Goal: Task Accomplishment & Management: Manage account settings

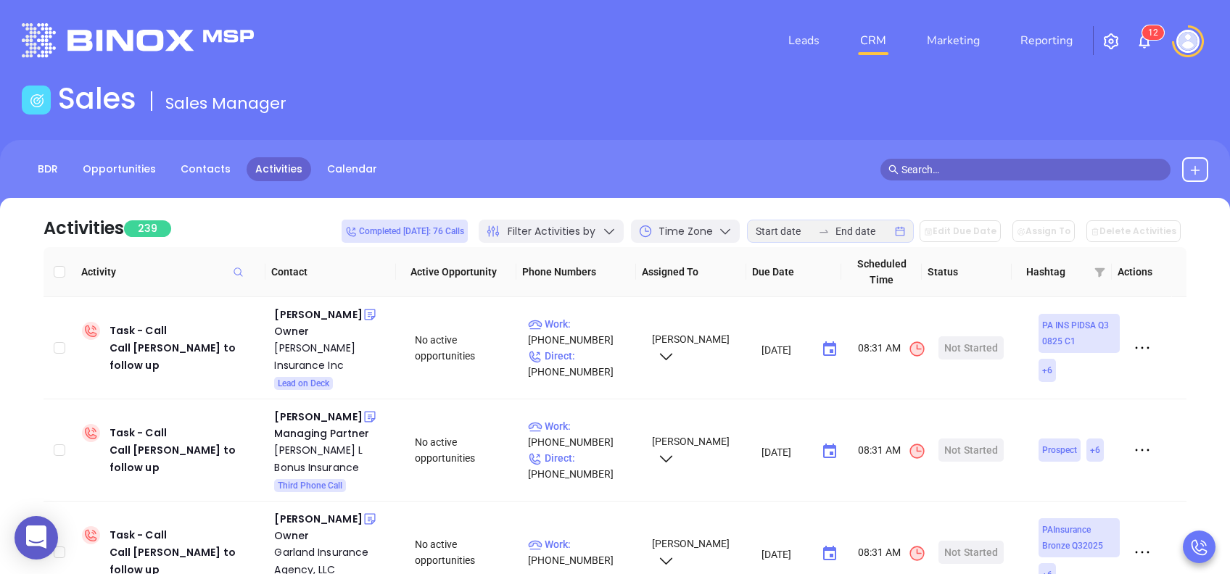
click at [1144, 48] on img at bounding box center [1143, 41] width 17 height 17
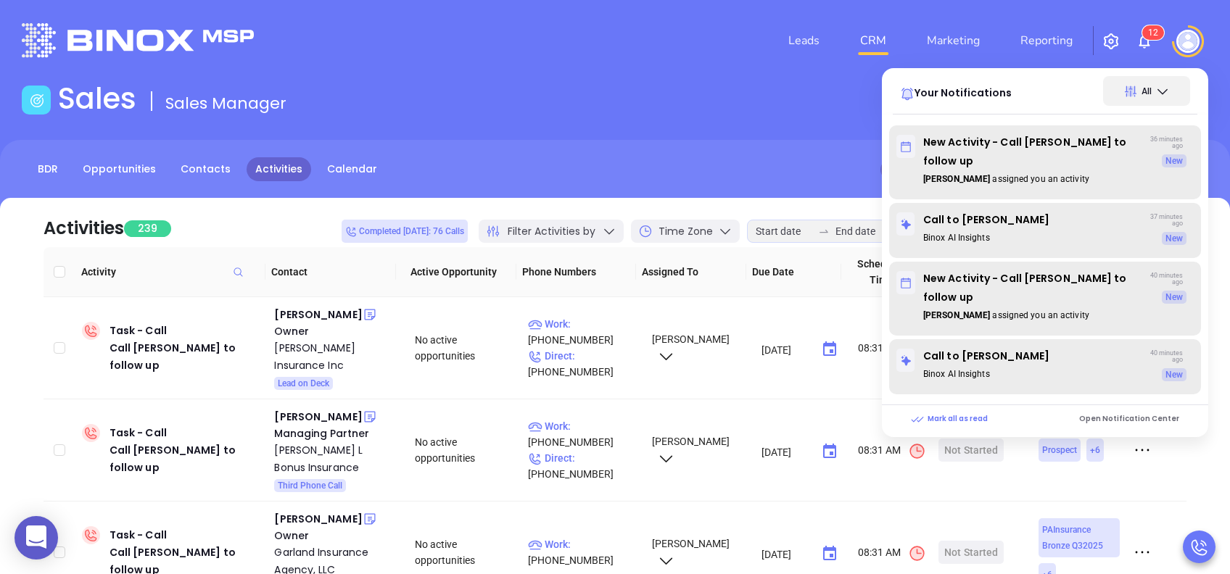
click at [678, 99] on div "Sales Sales Manager" at bounding box center [615, 101] width 1204 height 41
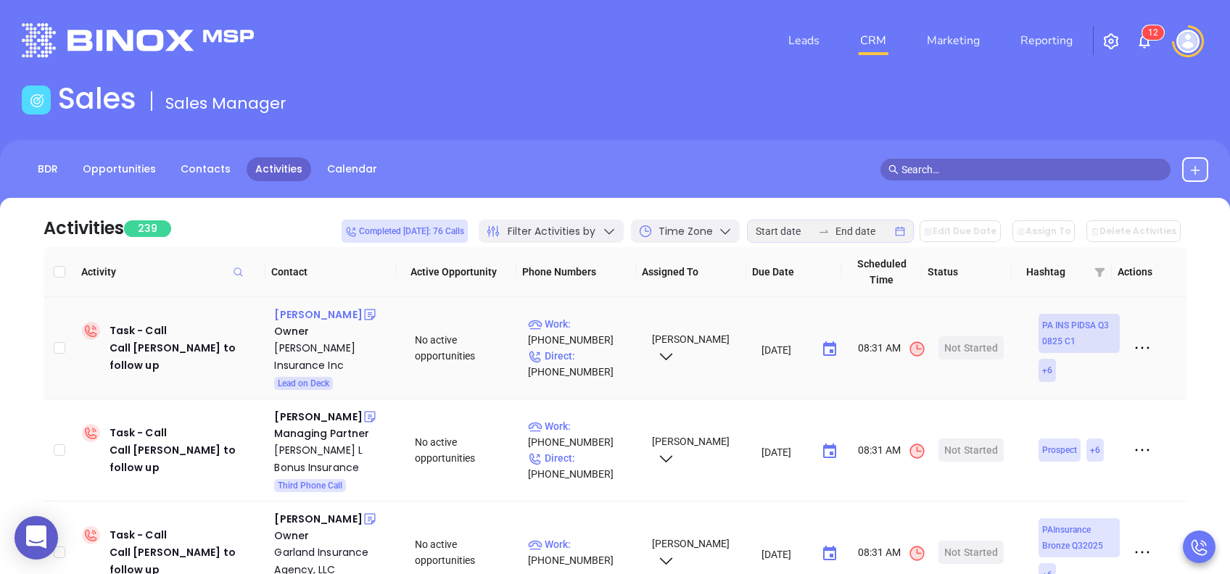
click at [289, 320] on div "[PERSON_NAME]" at bounding box center [318, 314] width 88 height 17
drag, startPoint x: 571, startPoint y: 313, endPoint x: 563, endPoint y: 181, distance: 132.2
click at [571, 316] on p "Work : (570) 539-8801" at bounding box center [583, 332] width 110 height 32
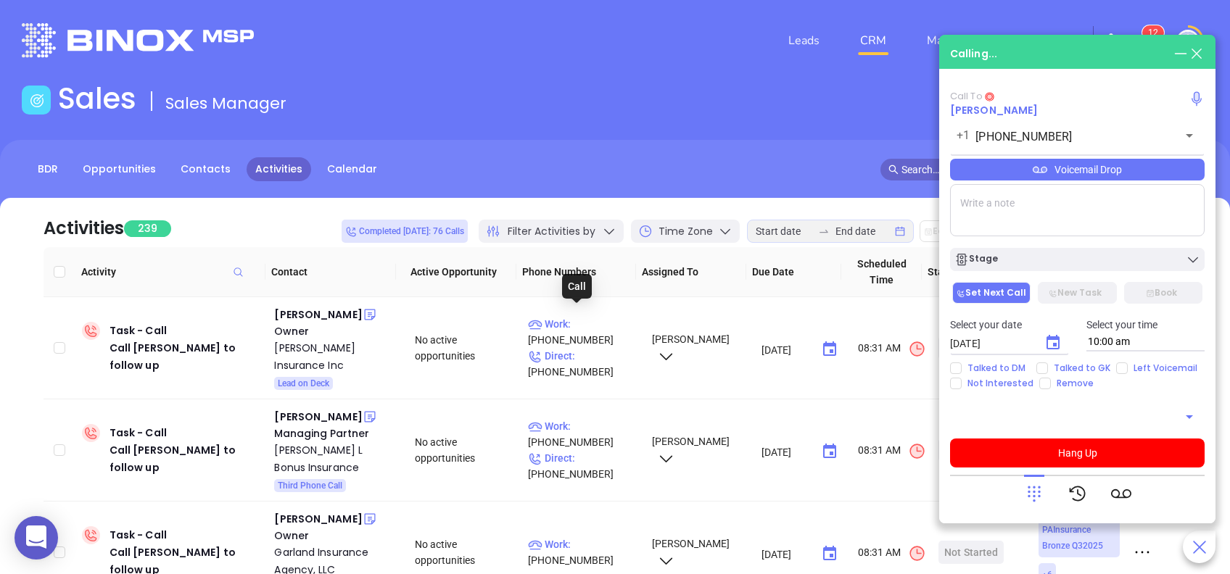
type input "[PHONE_NUMBER]"
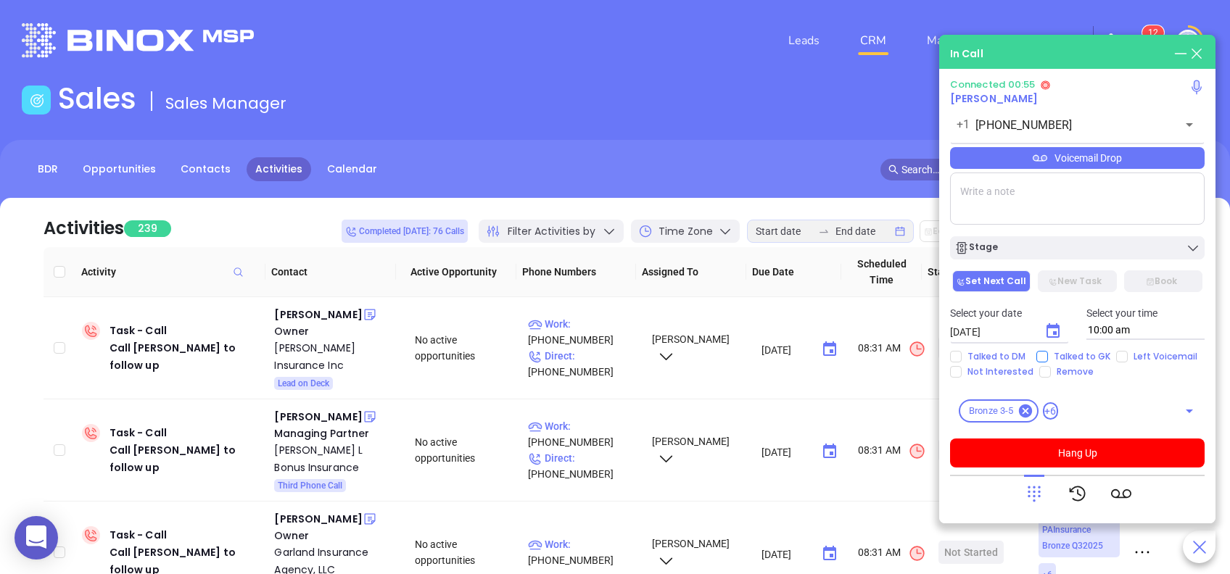
click at [1079, 355] on span "Talked to GK" at bounding box center [1082, 357] width 68 height 12
click at [1048, 355] on input "Talked to GK" at bounding box center [1042, 357] width 12 height 12
checkbox input "true"
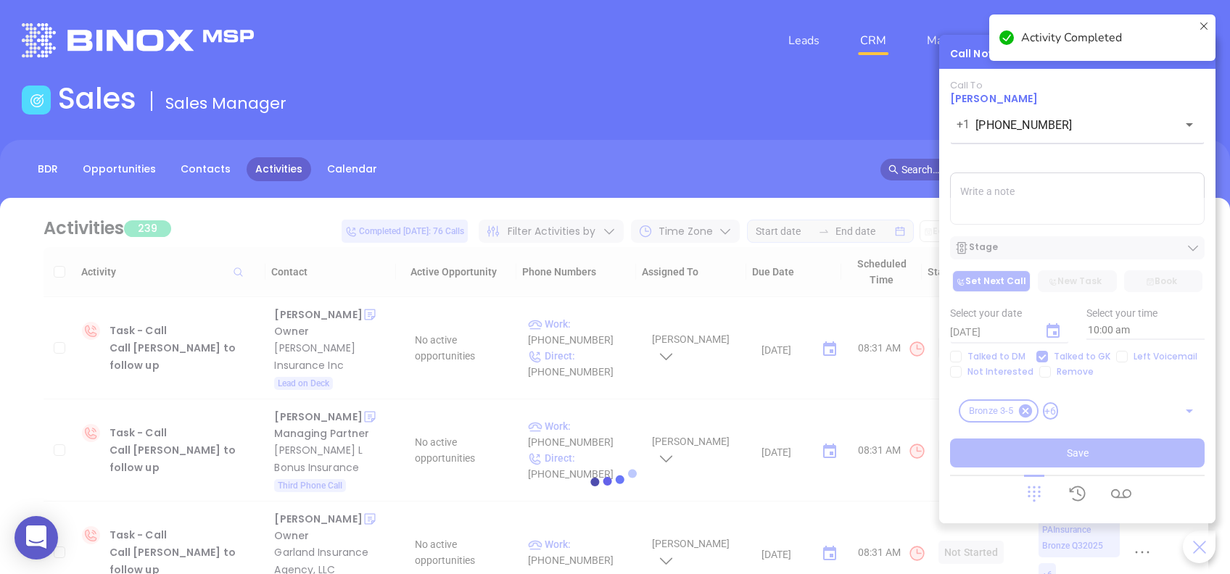
click at [1038, 203] on div at bounding box center [615, 482] width 1186 height 569
click at [1007, 195] on textarea at bounding box center [1077, 199] width 254 height 52
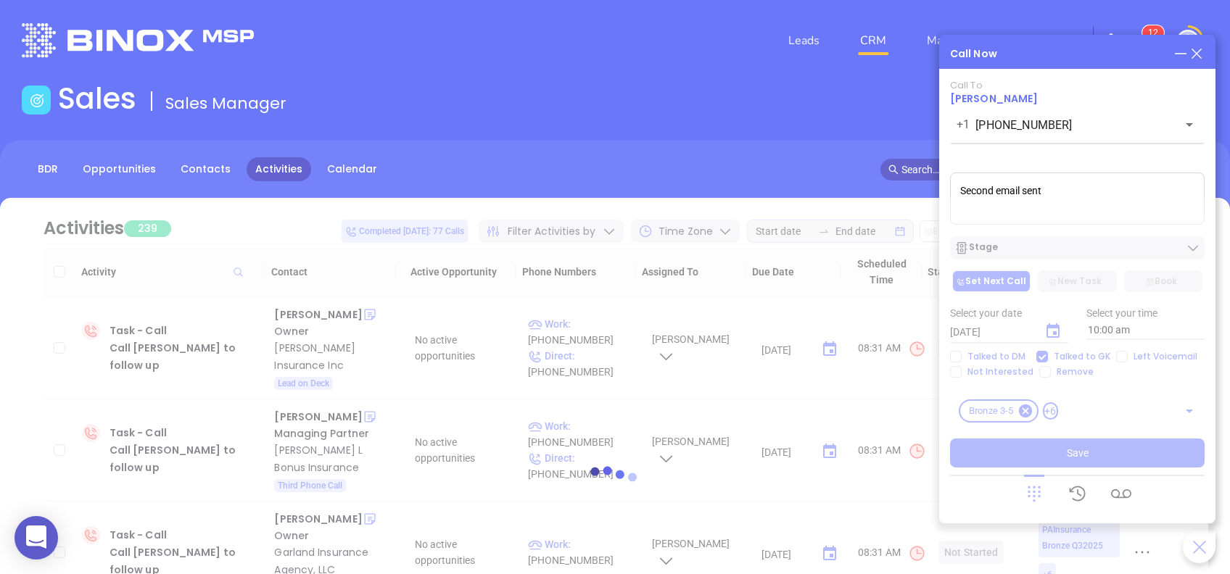
type textarea "Second email sent"
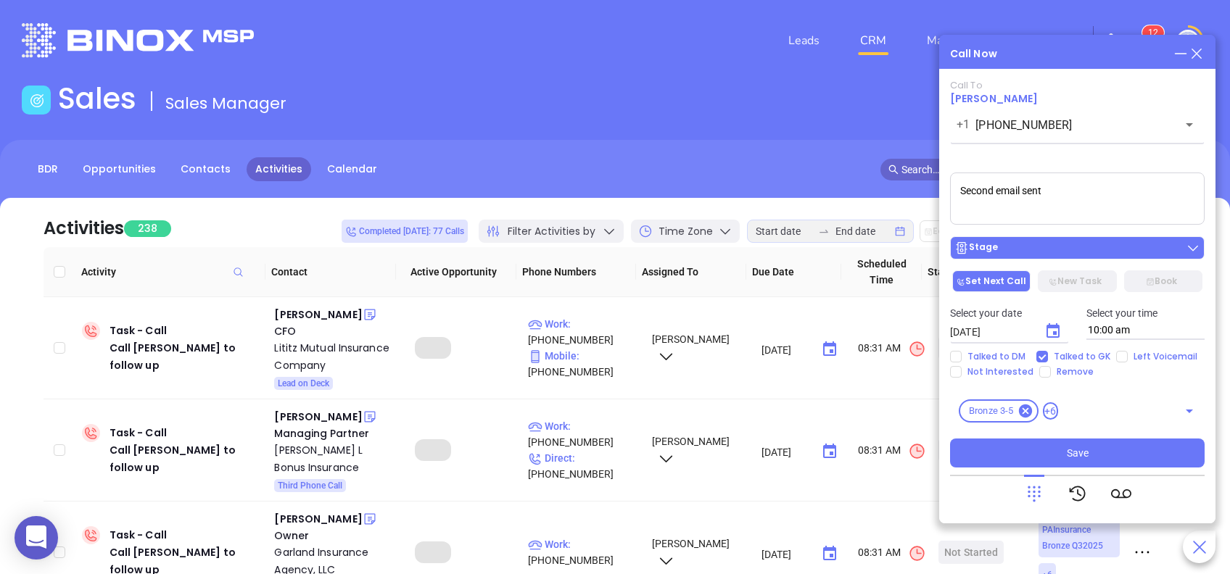
click at [1056, 245] on div "Stage" at bounding box center [1077, 248] width 246 height 15
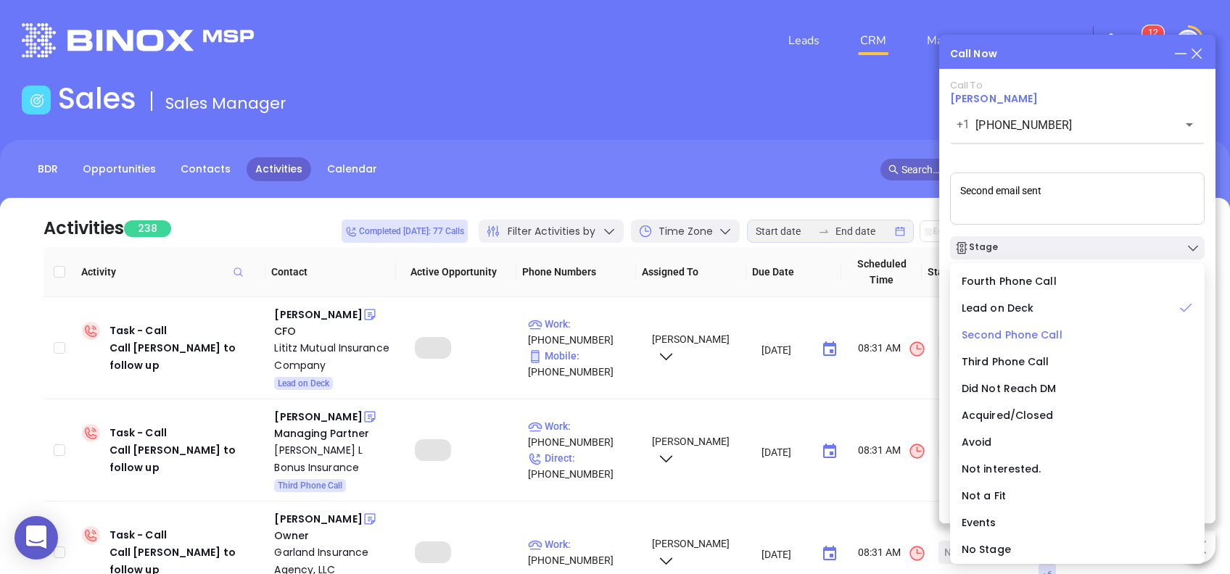
click at [1038, 336] on span "Second Phone Call" at bounding box center [1011, 335] width 101 height 15
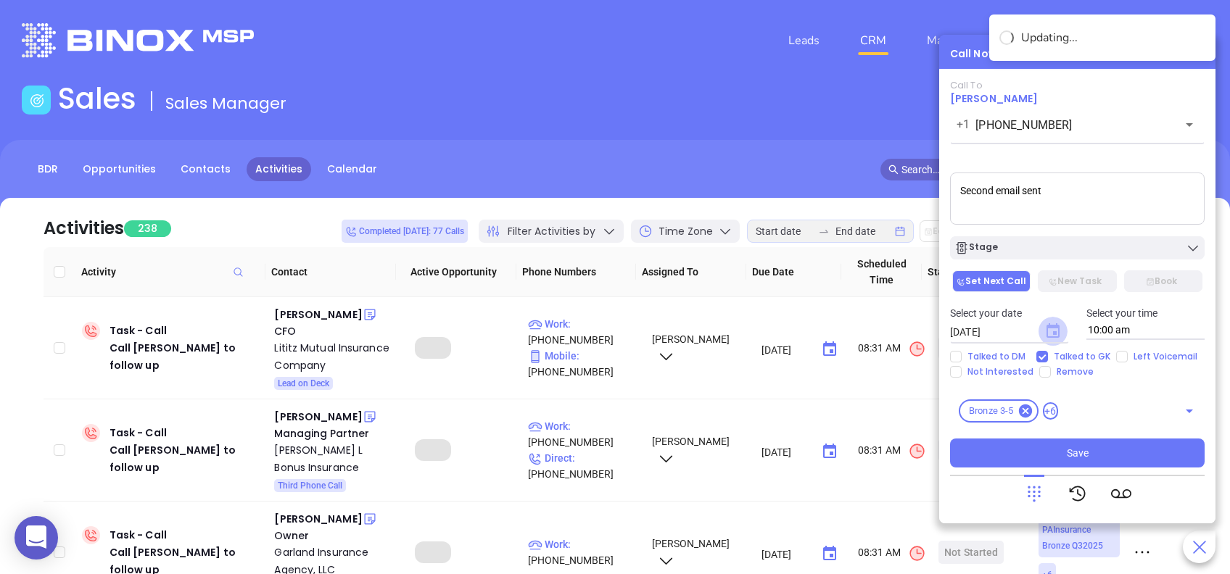
click at [1057, 338] on icon "Choose date, selected date is Aug 21, 2025" at bounding box center [1052, 330] width 13 height 15
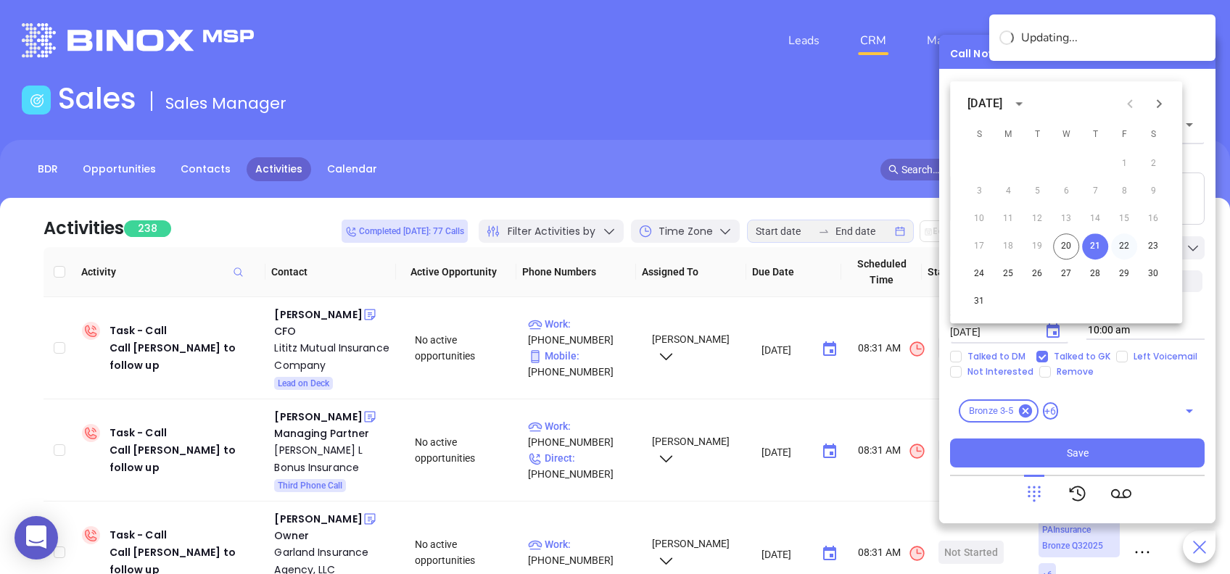
click at [1124, 245] on button "22" at bounding box center [1124, 246] width 26 height 26
type input "08/22/2025"
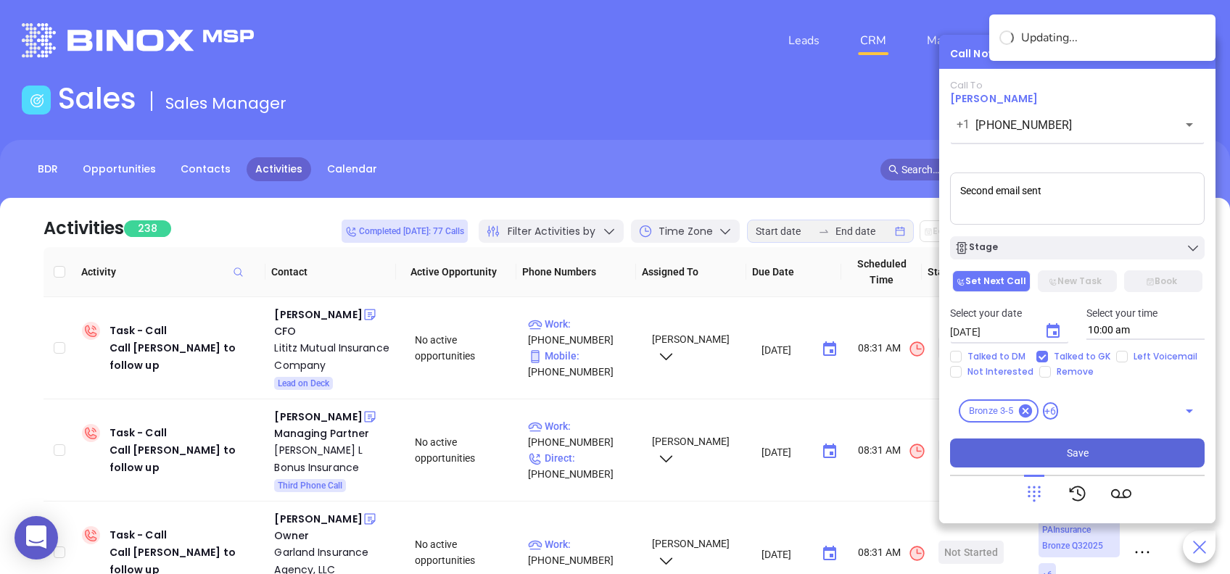
drag, startPoint x: 1119, startPoint y: 448, endPoint x: 1075, endPoint y: 452, distance: 44.4
click at [1119, 449] on button "Save" at bounding box center [1077, 453] width 254 height 29
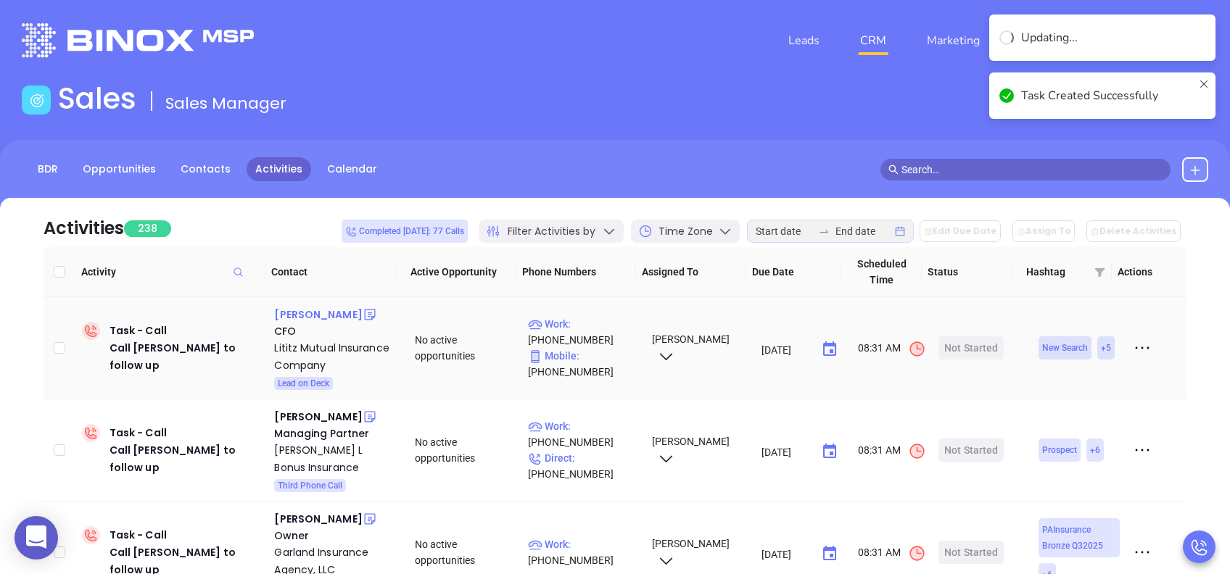
click at [313, 312] on div "Shawn Serfass" at bounding box center [318, 314] width 88 height 17
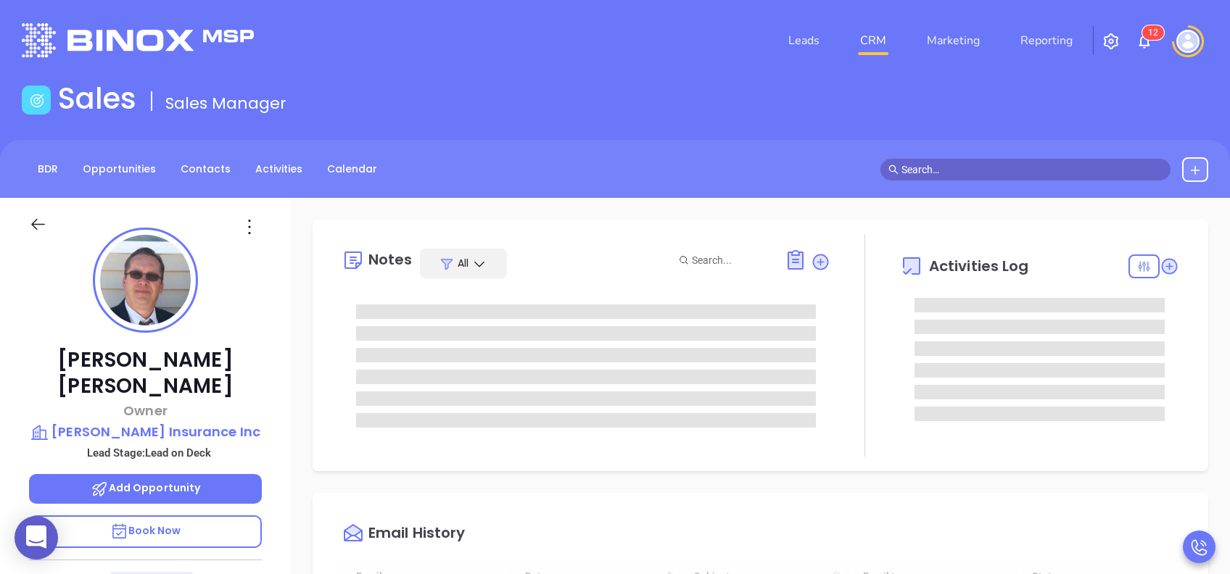
scroll to position [422, 0]
type input "[PERSON_NAME]"
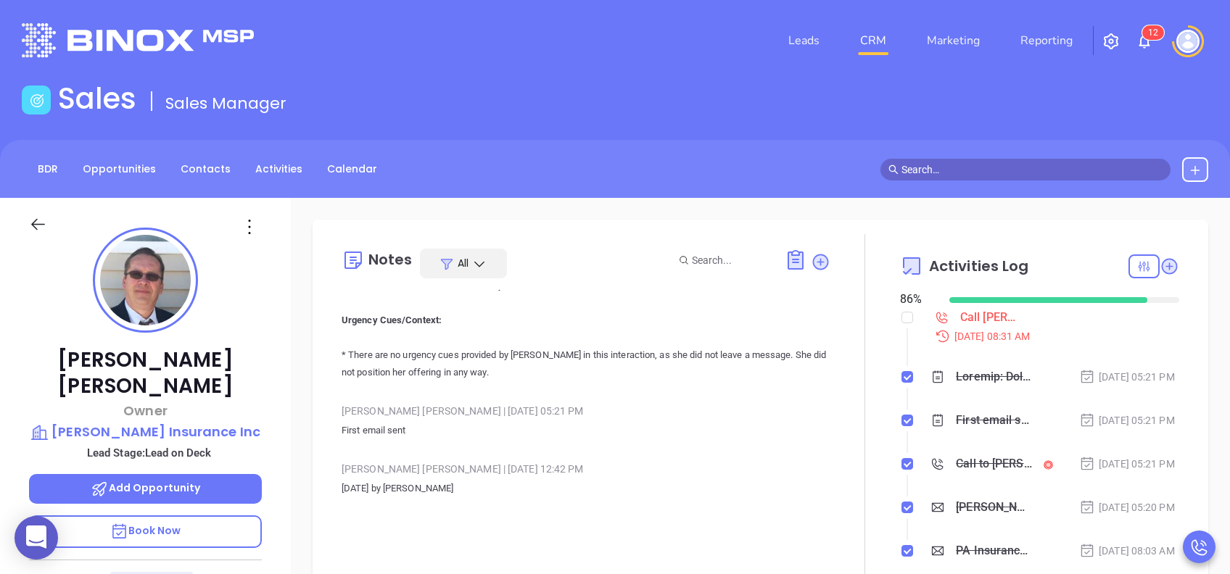
scroll to position [777, 0]
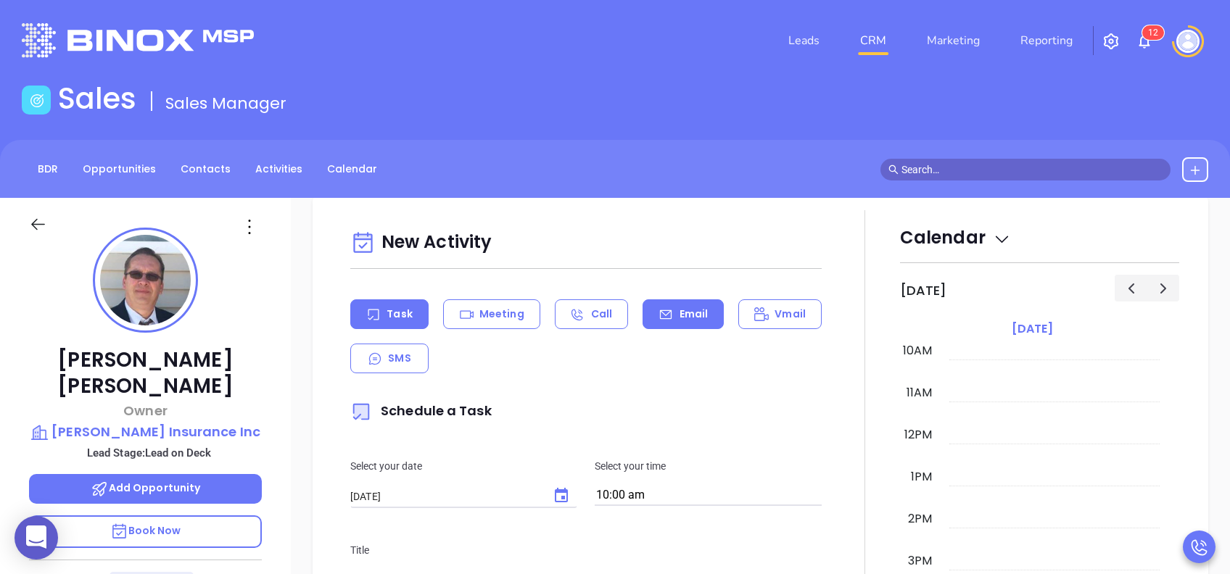
click at [666, 310] on div "Email" at bounding box center [682, 314] width 81 height 30
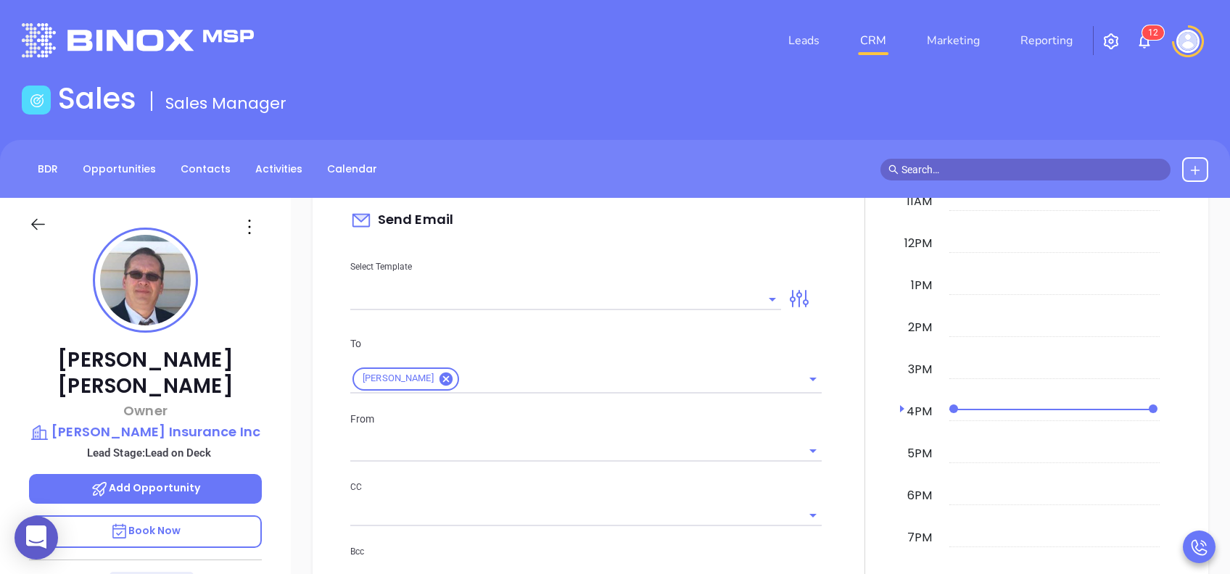
scroll to position [870, 0]
click at [692, 296] on input "text" at bounding box center [554, 296] width 409 height 21
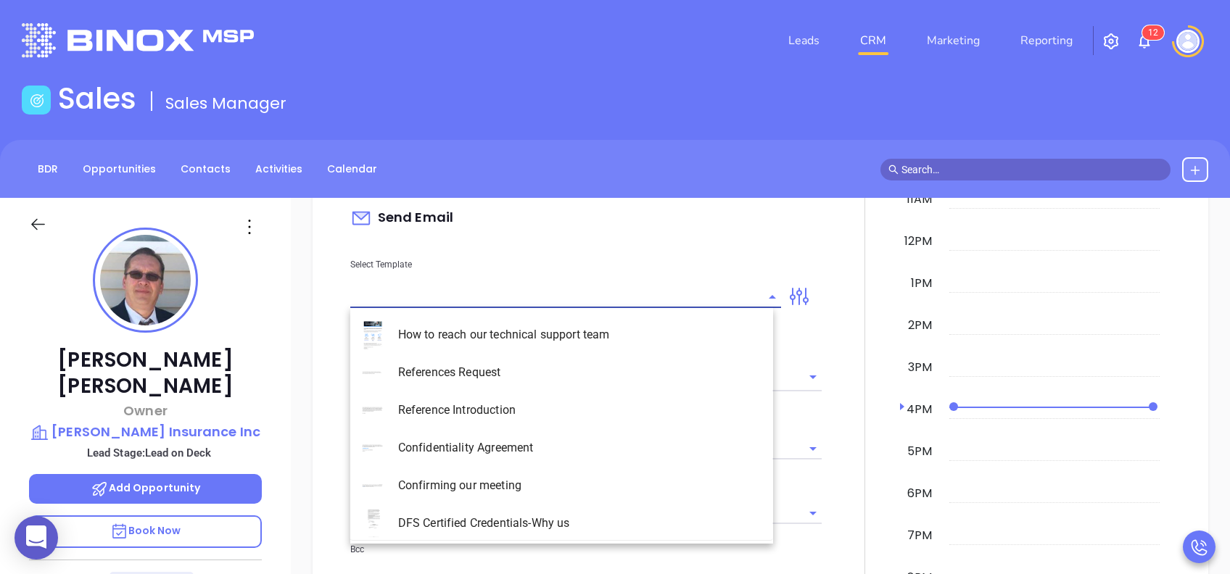
type input "[PERSON_NAME]"
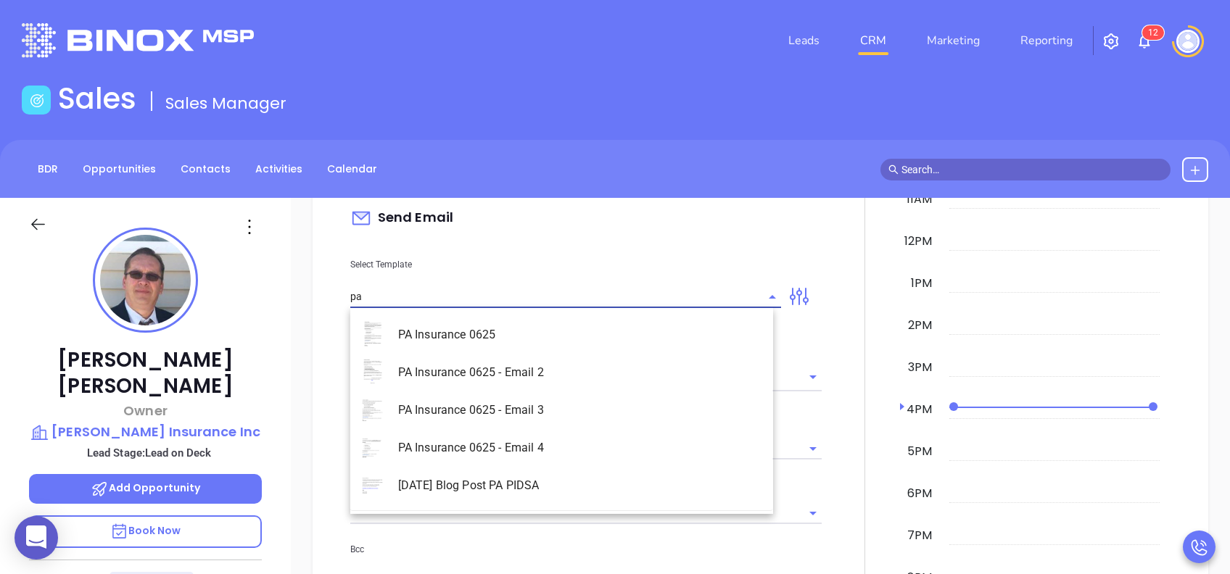
click at [634, 378] on li "PA Insurance 0625 - Email 2" at bounding box center [561, 373] width 423 height 38
type input "PA Insurance 0625 - Email 2"
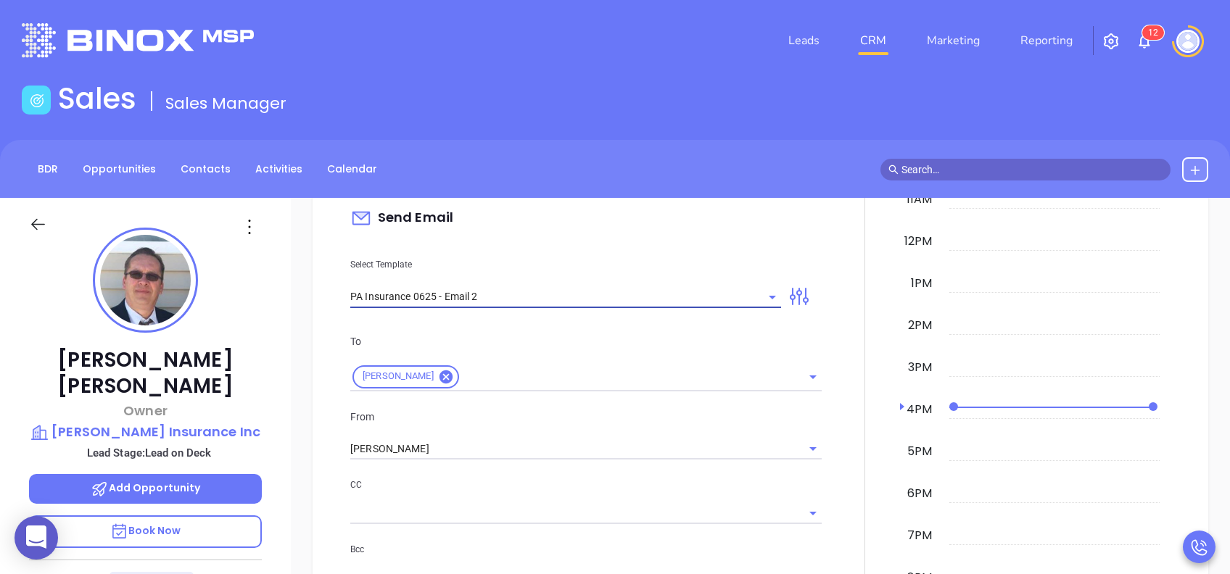
type input "[PERSON_NAME] You’re not alone — most PA agencies haven’t done this yet"
type input "PA Insurance 0625 - Email 2"
click at [447, 446] on input "[PERSON_NAME]" at bounding box center [565, 449] width 431 height 21
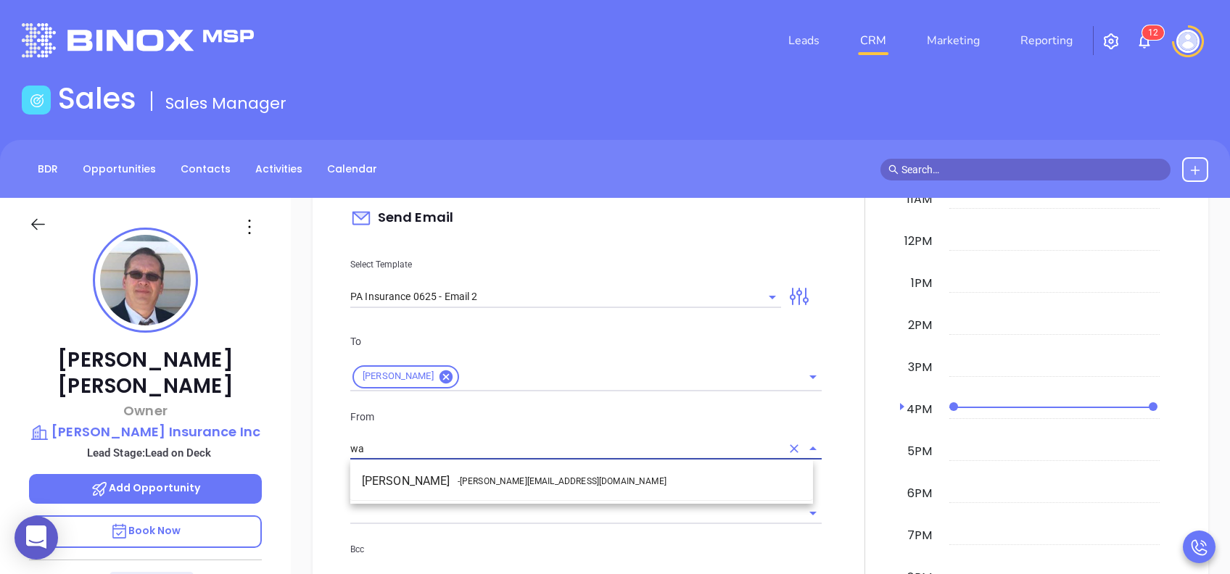
click at [469, 482] on span "- [PERSON_NAME][EMAIL_ADDRESS][DOMAIN_NAME]" at bounding box center [562, 481] width 209 height 13
type input "[PERSON_NAME]"
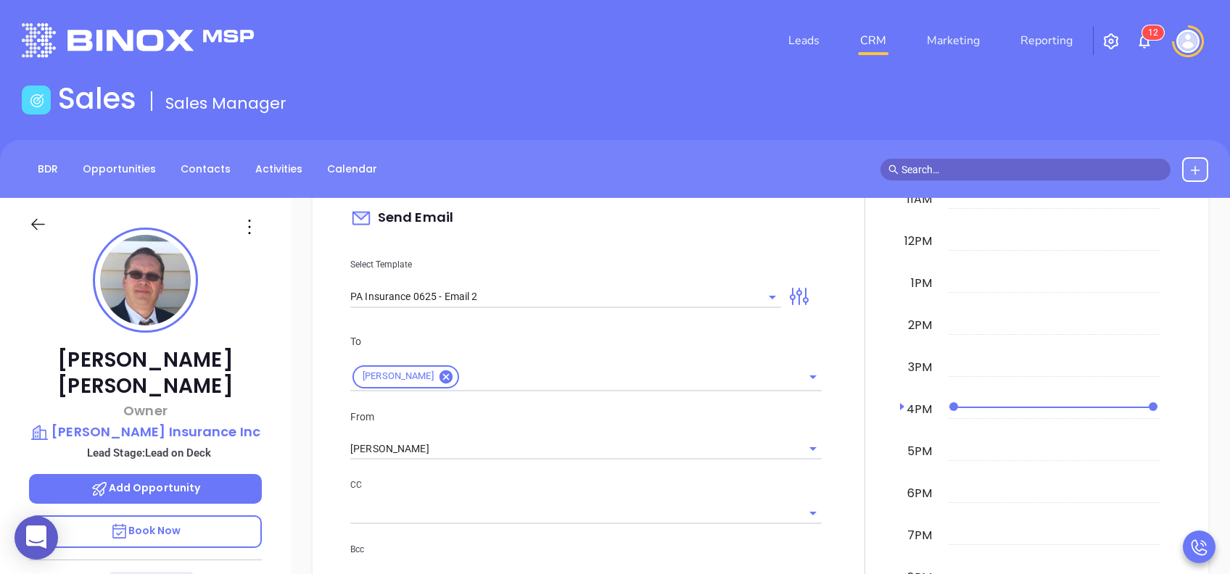
click at [537, 478] on p "CC" at bounding box center [585, 485] width 471 height 16
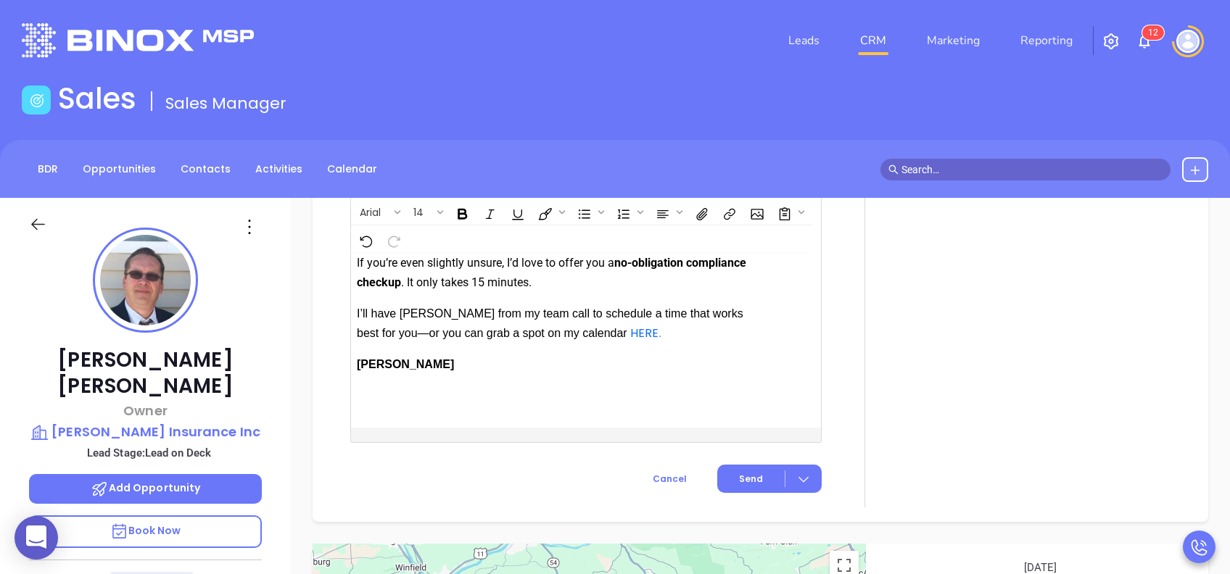
scroll to position [1755, 0]
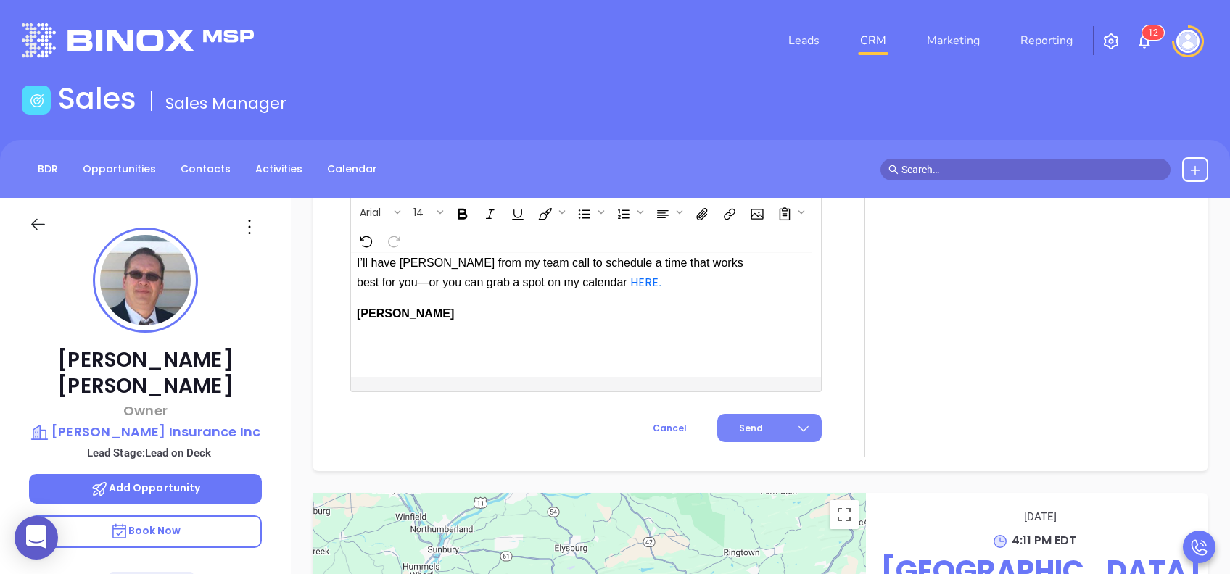
click at [742, 435] on span "Send" at bounding box center [751, 428] width 24 height 13
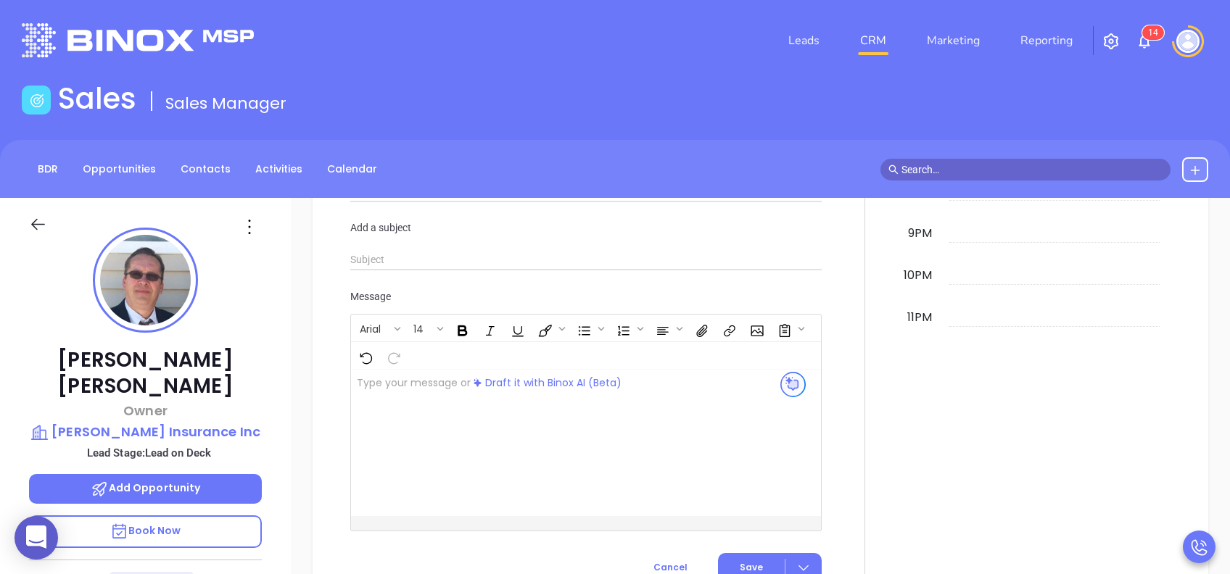
scroll to position [1375, 0]
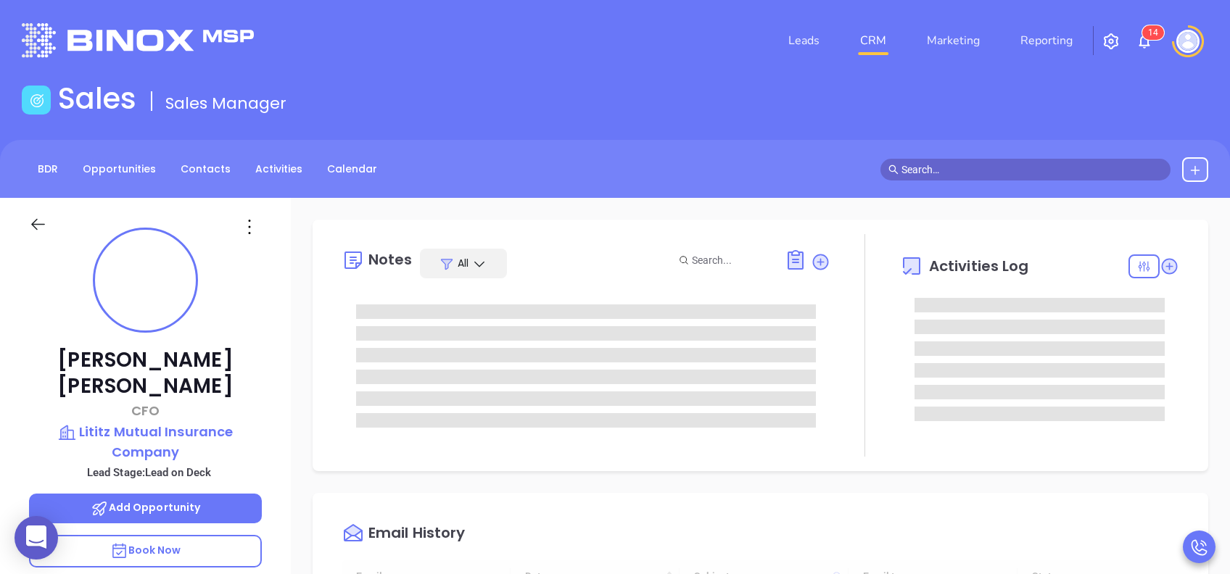
type input "[DATE]"
type input "[PERSON_NAME]"
